Goal: Navigation & Orientation: Find specific page/section

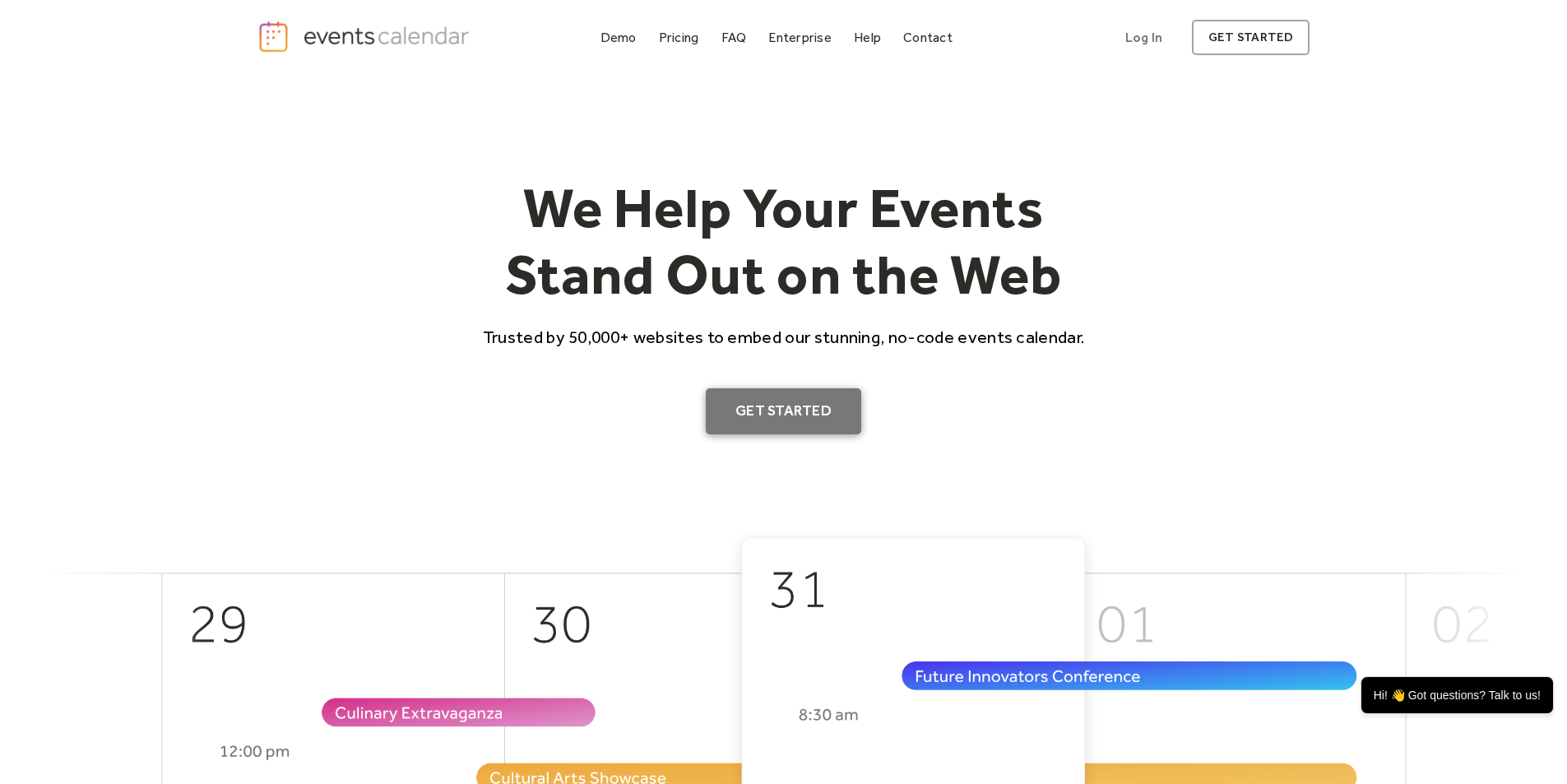
click at [777, 412] on link "Get Started" at bounding box center [784, 411] width 156 height 46
click at [614, 33] on div "Demo" at bounding box center [619, 36] width 36 height 9
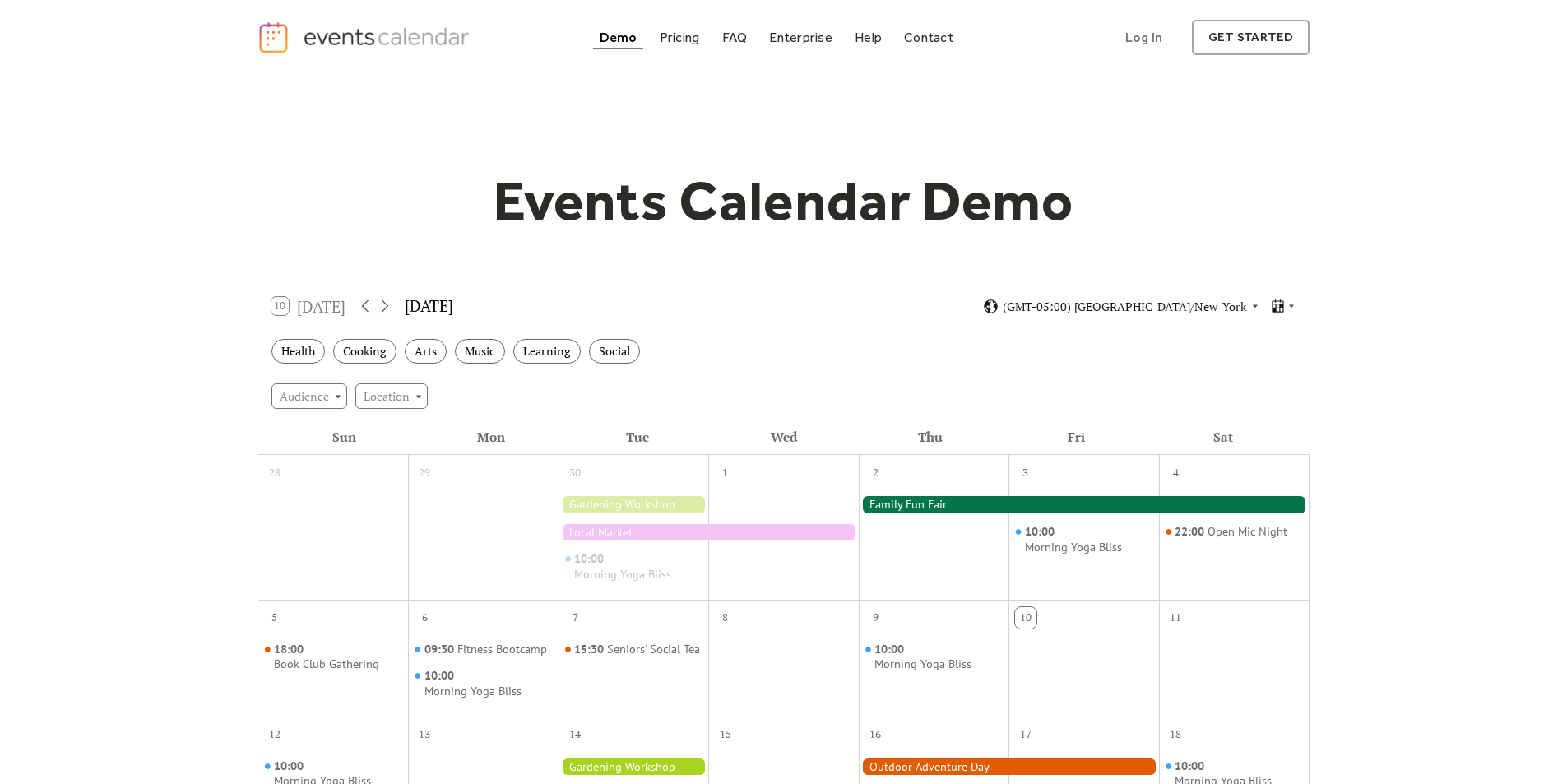
click at [426, 302] on div "[DATE]" at bounding box center [429, 306] width 49 height 24
click at [444, 308] on div "October 2025" at bounding box center [429, 306] width 49 height 24
click at [381, 303] on icon at bounding box center [385, 306] width 20 height 20
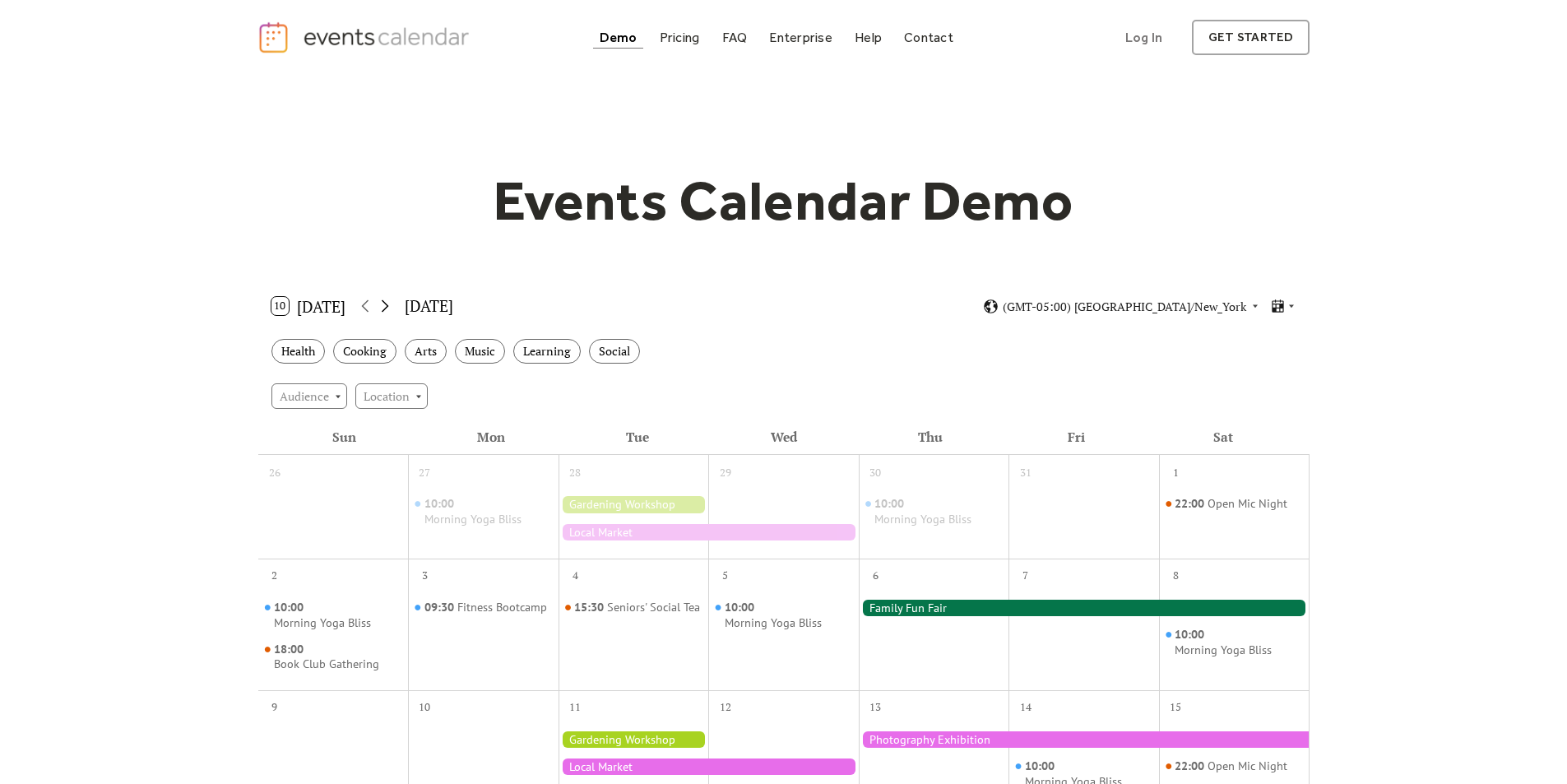
click at [381, 303] on icon at bounding box center [385, 306] width 20 height 20
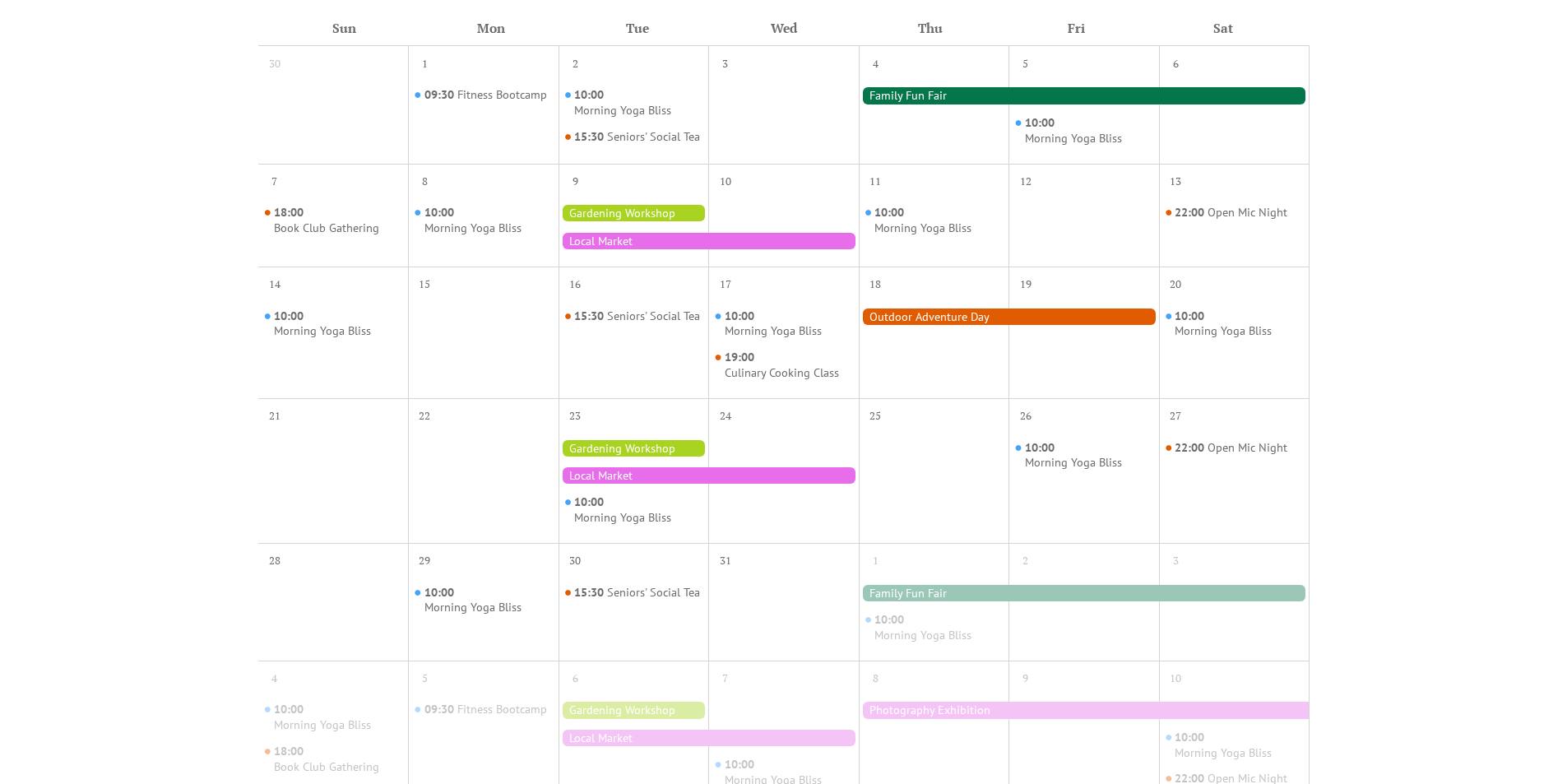
scroll to position [411, 0]
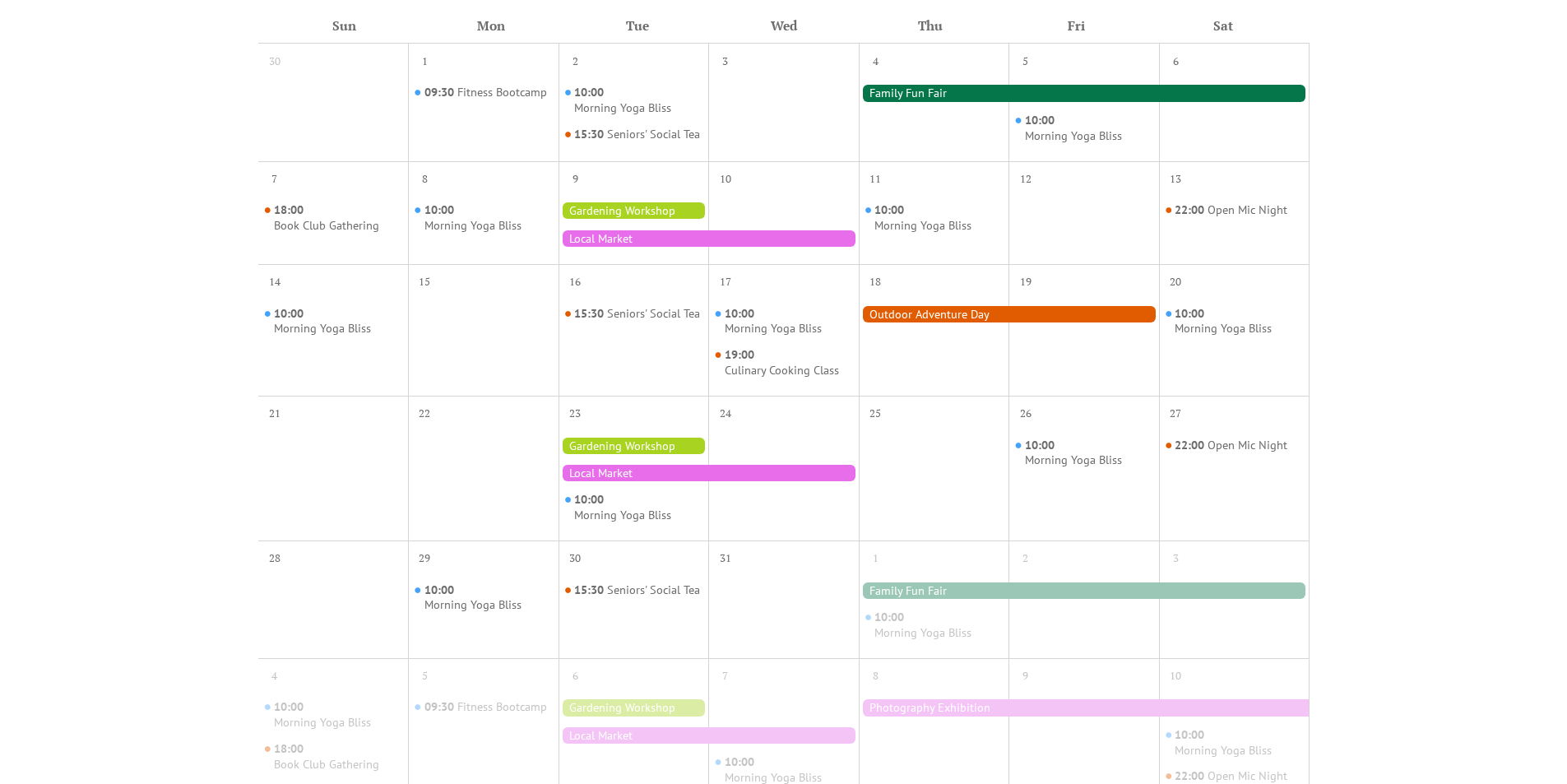
click at [347, 594] on div at bounding box center [333, 612] width 150 height 79
click at [251, 573] on div "Events Calendar Demo Loading the Events Calendar..." at bounding box center [784, 308] width 1567 height 1289
click at [285, 569] on div "28" at bounding box center [275, 558] width 21 height 21
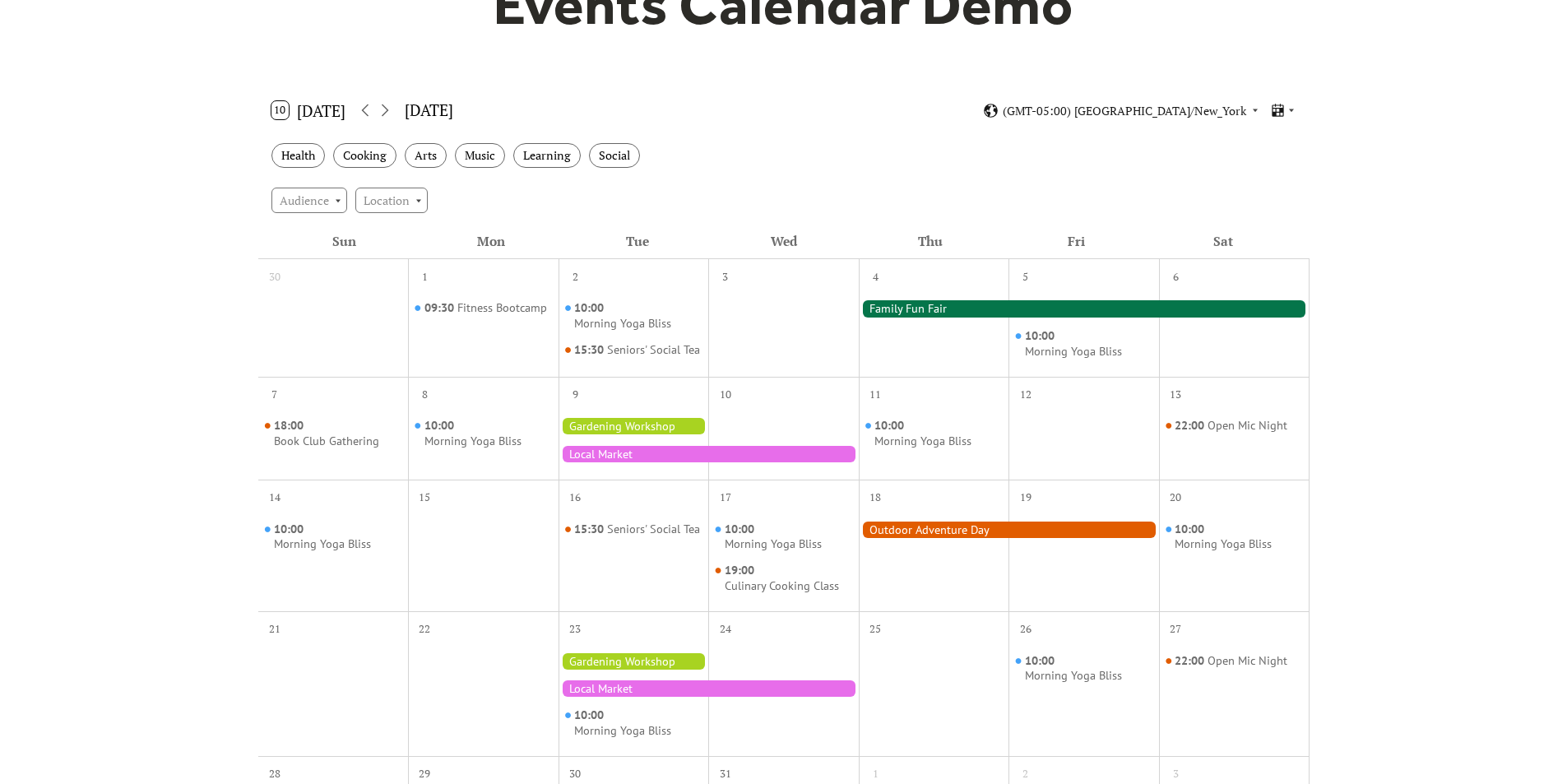
scroll to position [164, 0]
